Goal: Participate in discussion: Engage in conversation with other users on a specific topic

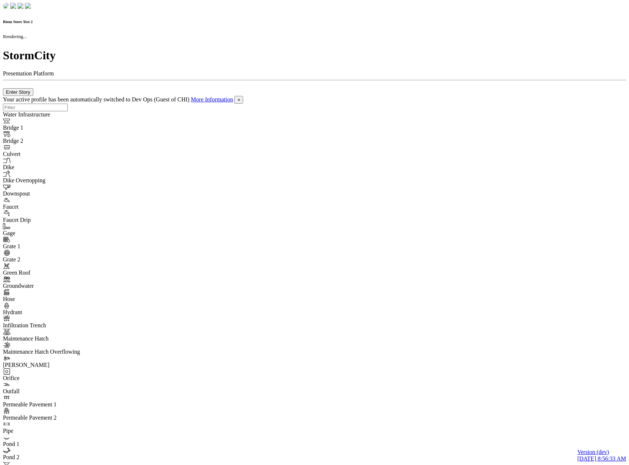
checkbox input "true"
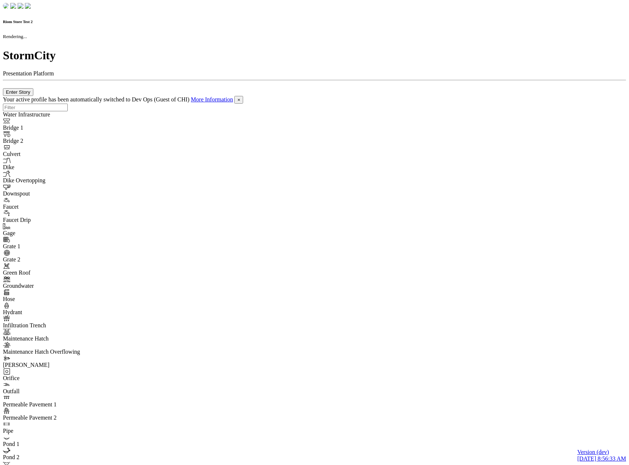
checkbox input "true"
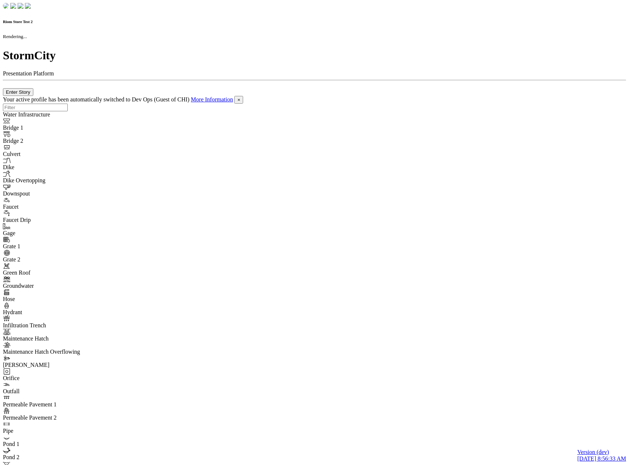
checkbox input "false"
checkbox input "true"
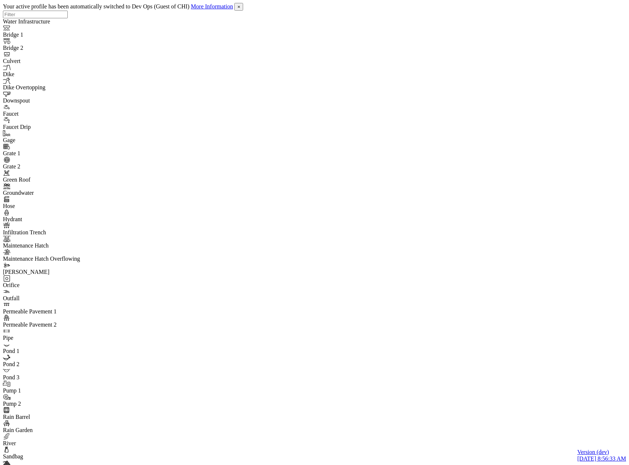
click at [240, 7] on span "×" at bounding box center [238, 6] width 3 height 5
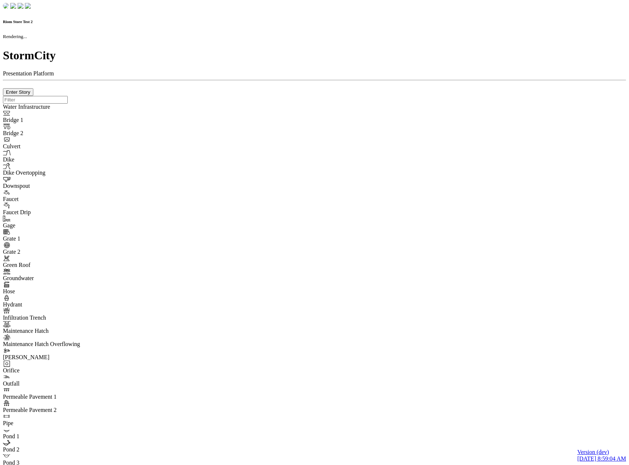
checkbox input "true"
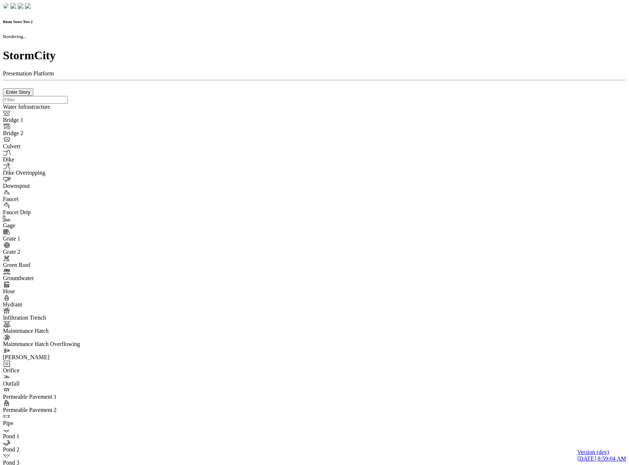
checkbox input "true"
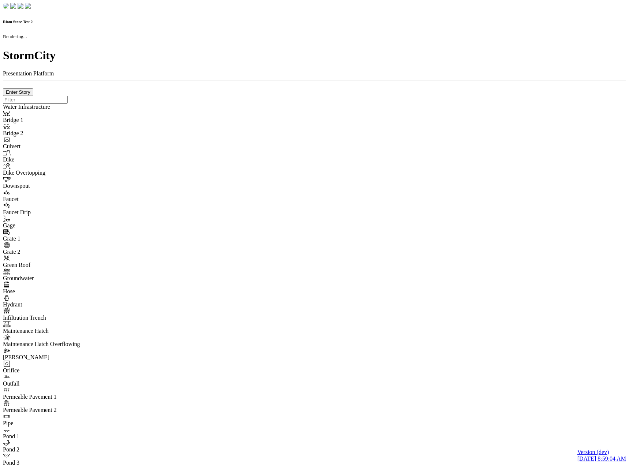
checkbox input "false"
checkbox input "true"
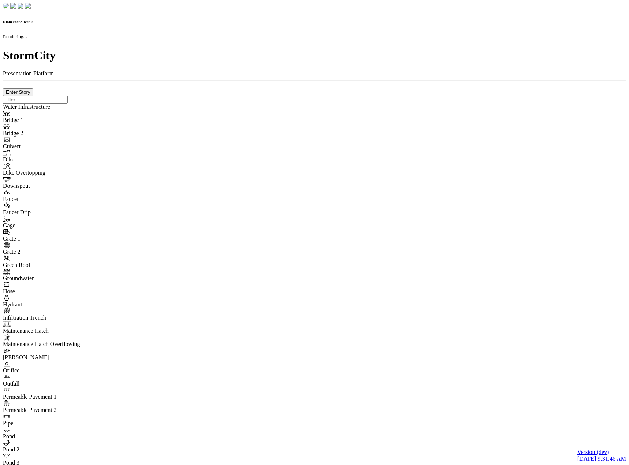
checkbox input "true"
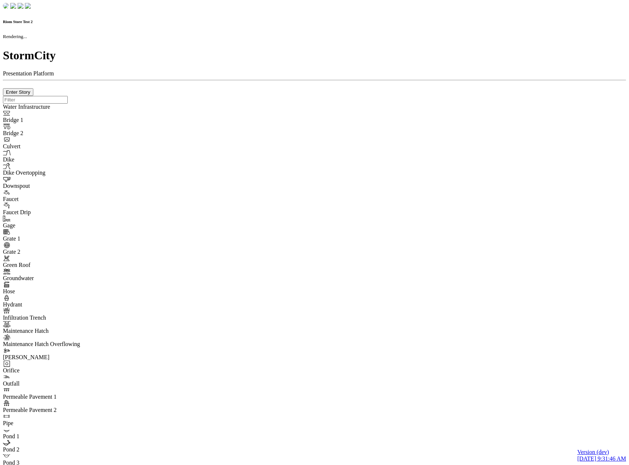
checkbox input "true"
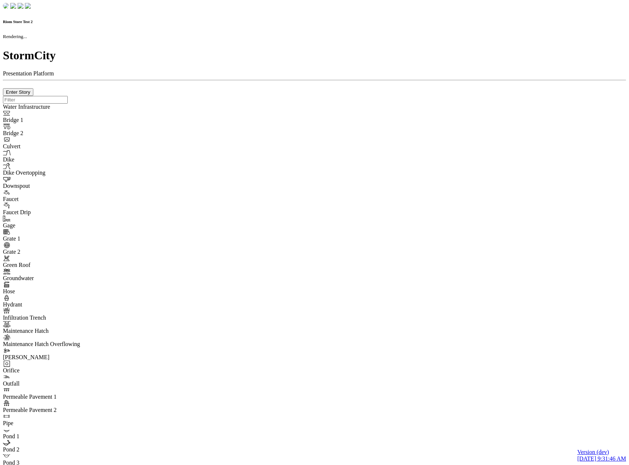
checkbox input "false"
checkbox input "true"
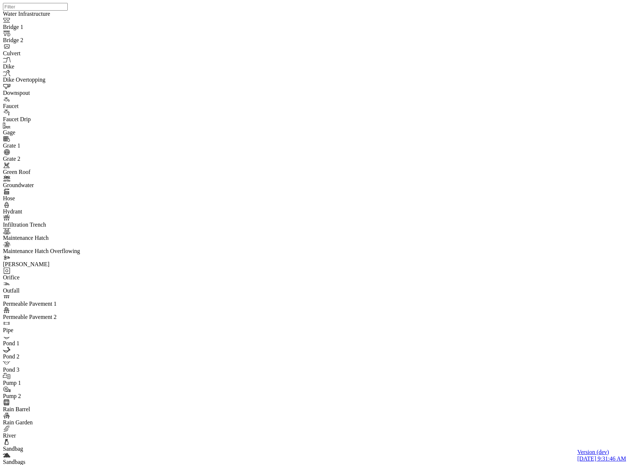
drag, startPoint x: 91, startPoint y: 55, endPoint x: 81, endPoint y: 78, distance: 25.7
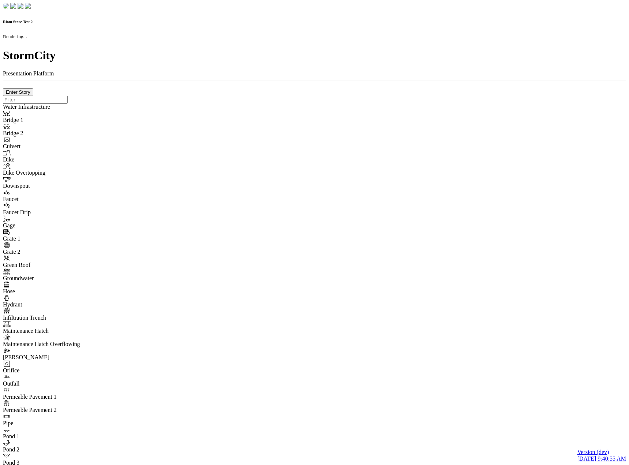
checkbox input "true"
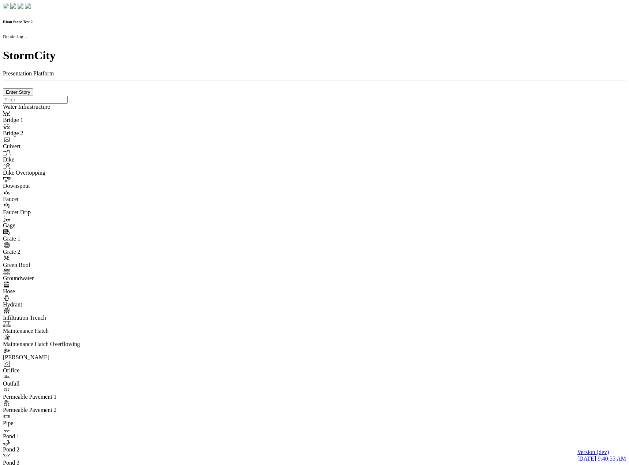
checkbox input "true"
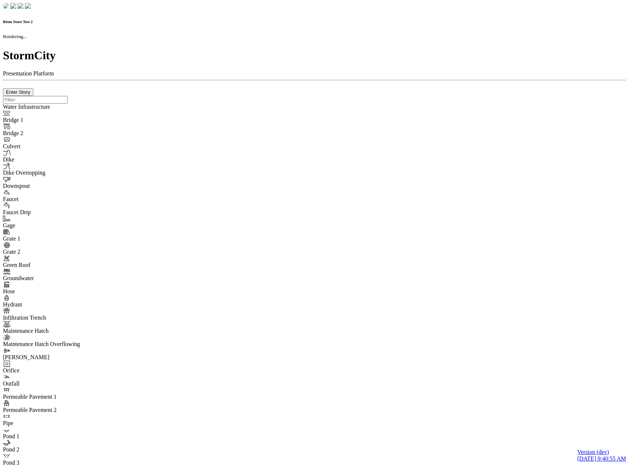
checkbox input "false"
checkbox input "true"
